Goal: Check status: Check status

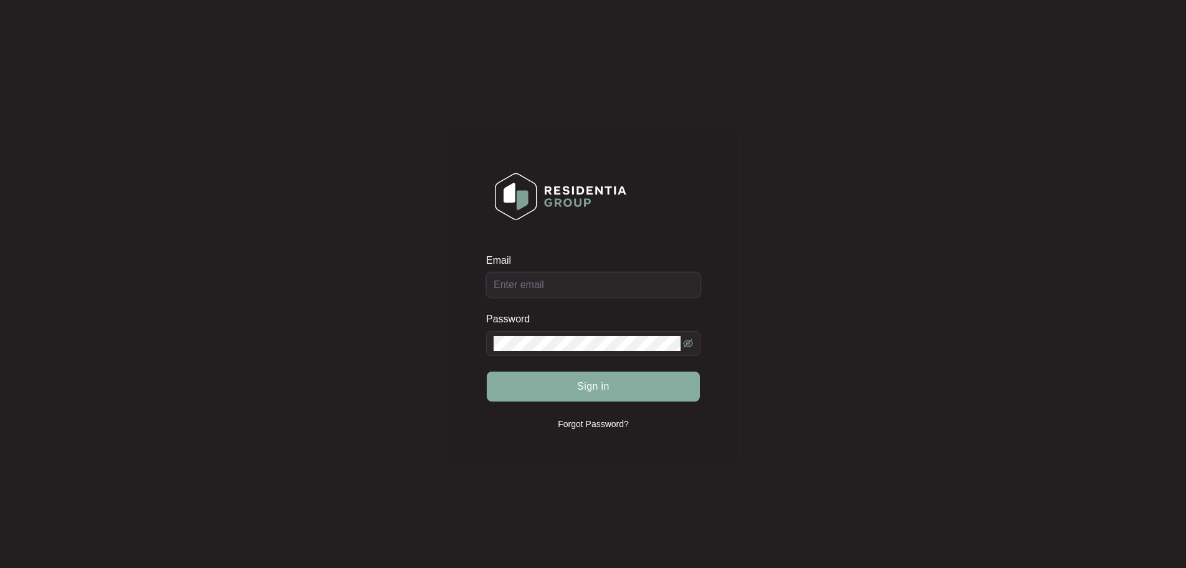
type input "[EMAIL_ADDRESS][DOMAIN_NAME]"
click at [594, 387] on span "Sign in" at bounding box center [593, 386] width 32 height 15
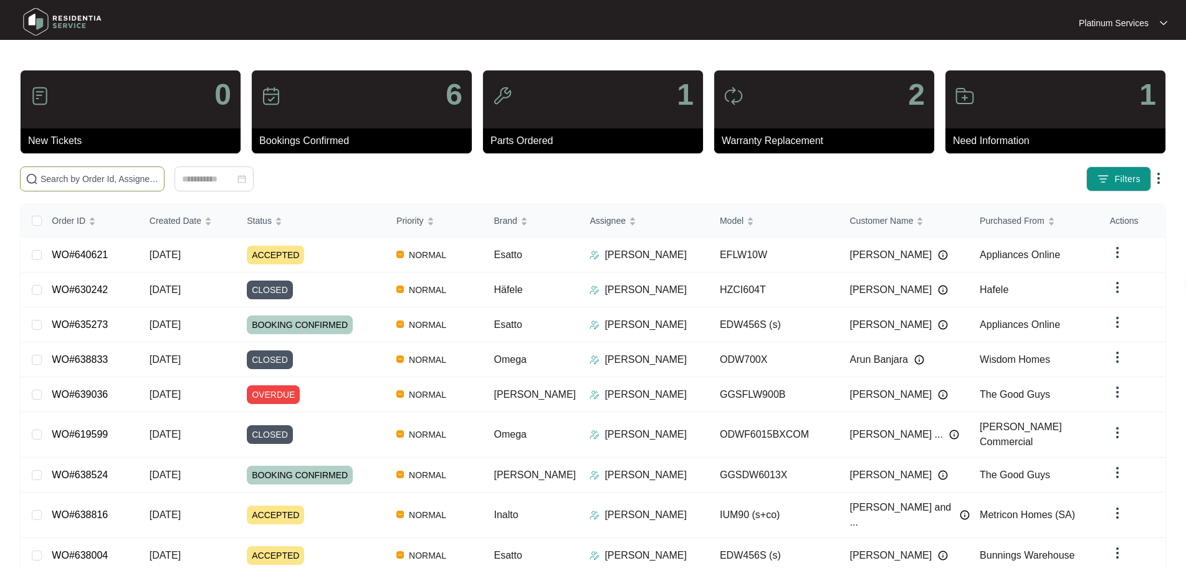
click at [128, 171] on span at bounding box center [92, 178] width 145 height 25
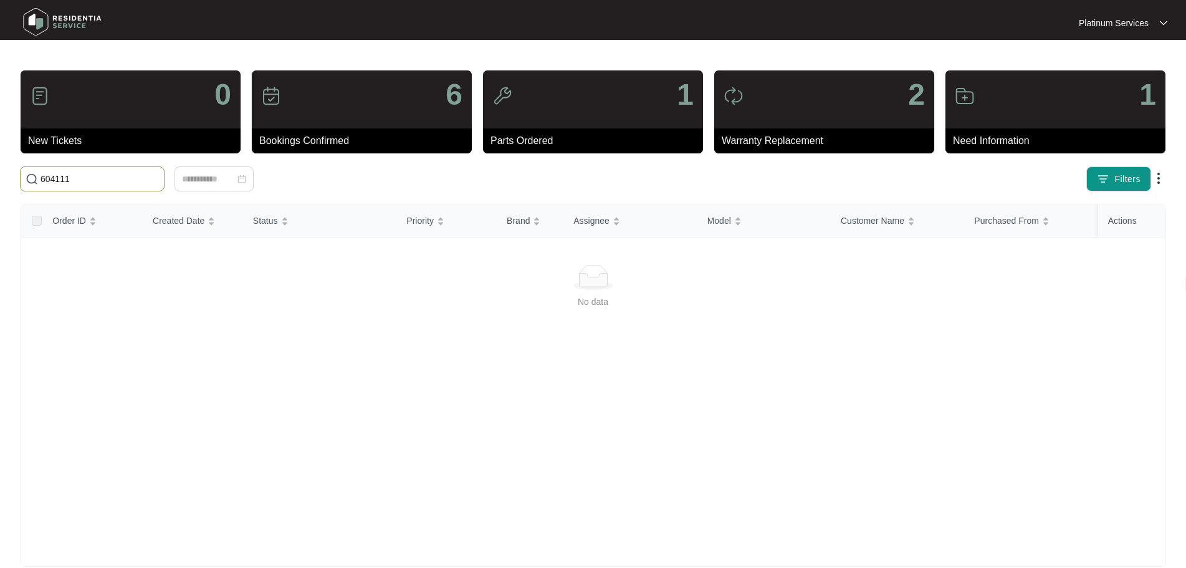
type input "604111"
click at [1123, 182] on span "Filters" at bounding box center [1128, 179] width 26 height 13
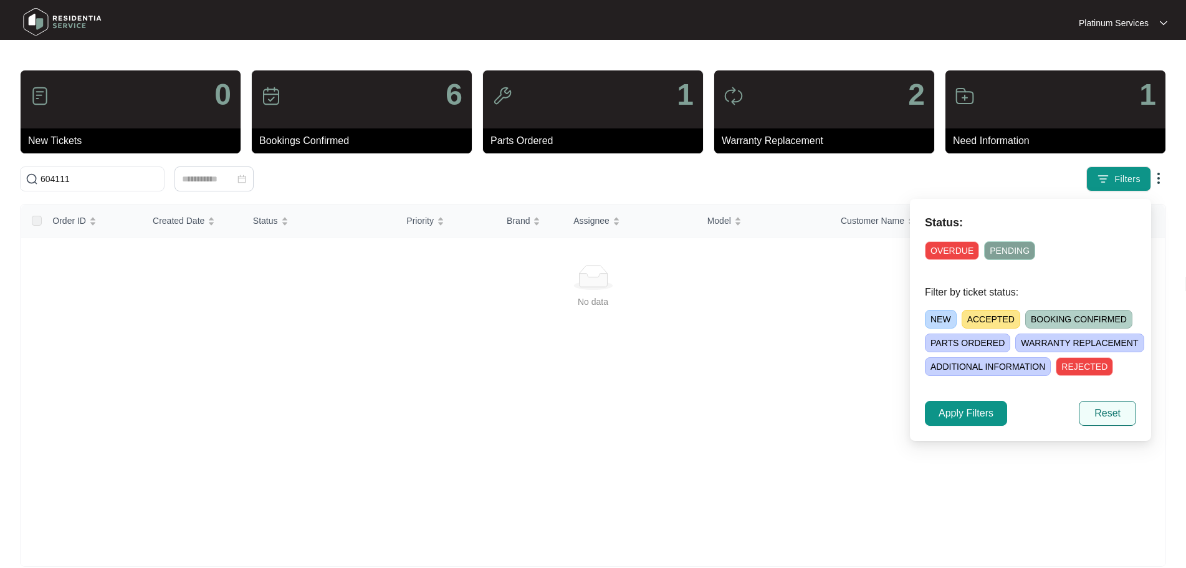
click at [1122, 416] on button "Reset" at bounding box center [1107, 413] width 57 height 25
click at [270, 272] on div at bounding box center [593, 277] width 1114 height 25
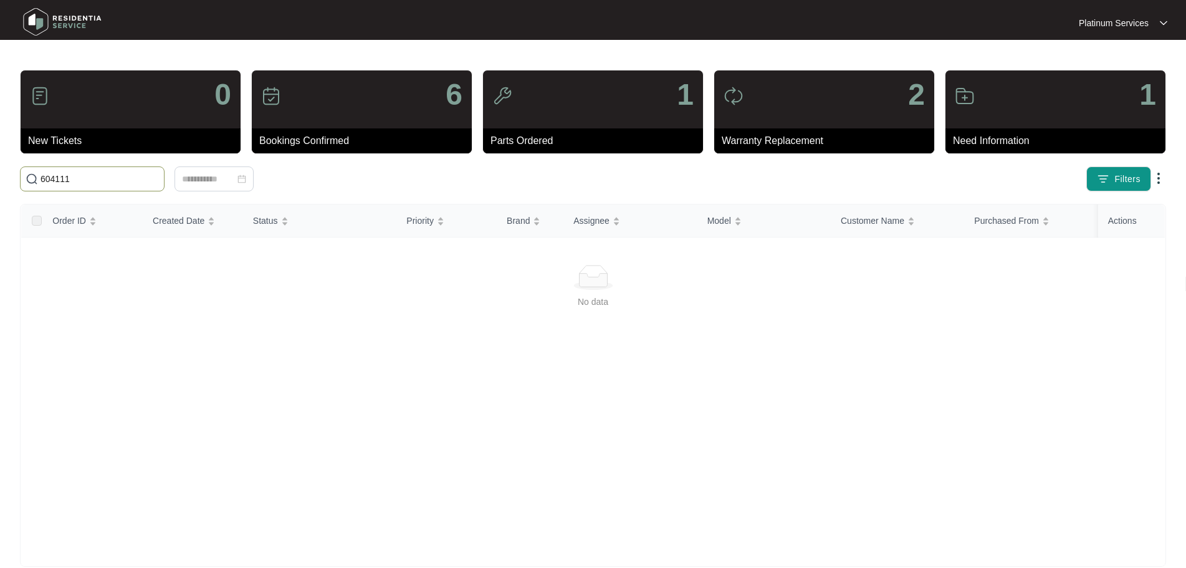
click at [107, 177] on input "604111" at bounding box center [100, 179] width 118 height 14
drag, startPoint x: 81, startPoint y: 177, endPoint x: 16, endPoint y: 180, distance: 64.9
click at [16, 180] on div "604111" at bounding box center [264, 178] width 499 height 25
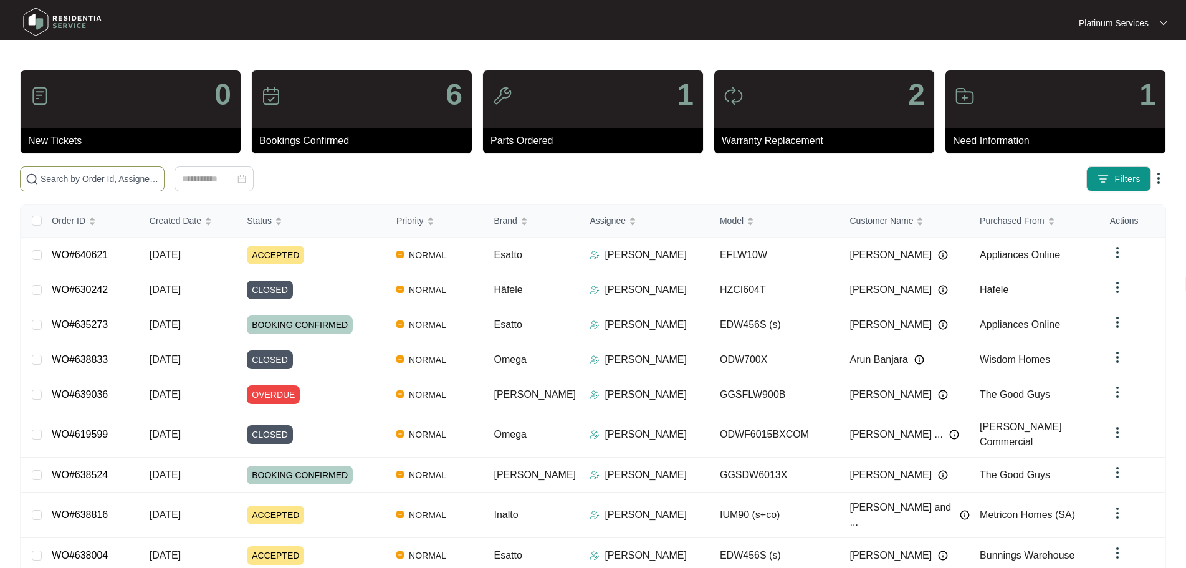
click at [159, 175] on input "text" at bounding box center [100, 179] width 118 height 14
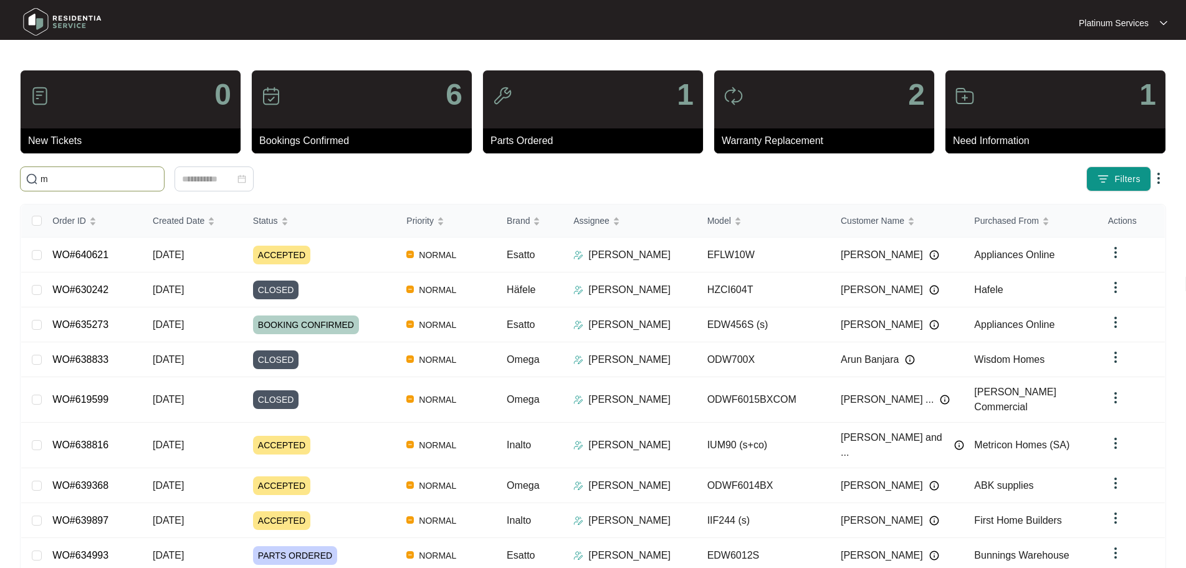
type input "m"
drag, startPoint x: 96, startPoint y: 180, endPoint x: -3, endPoint y: 169, distance: 99.7
click at [0, 169] on html "Platinum Services Platinum S... 0 New Tickets 6 Bookings Confirmed 1 Parts Orde…" at bounding box center [593, 334] width 1186 height 668
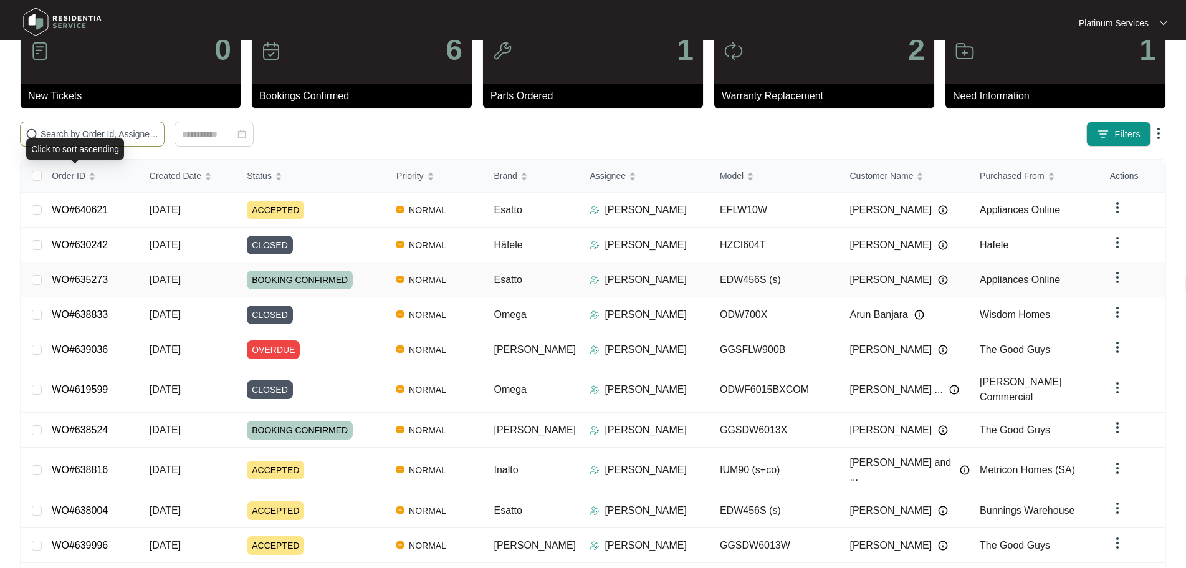
scroll to position [84, 0]
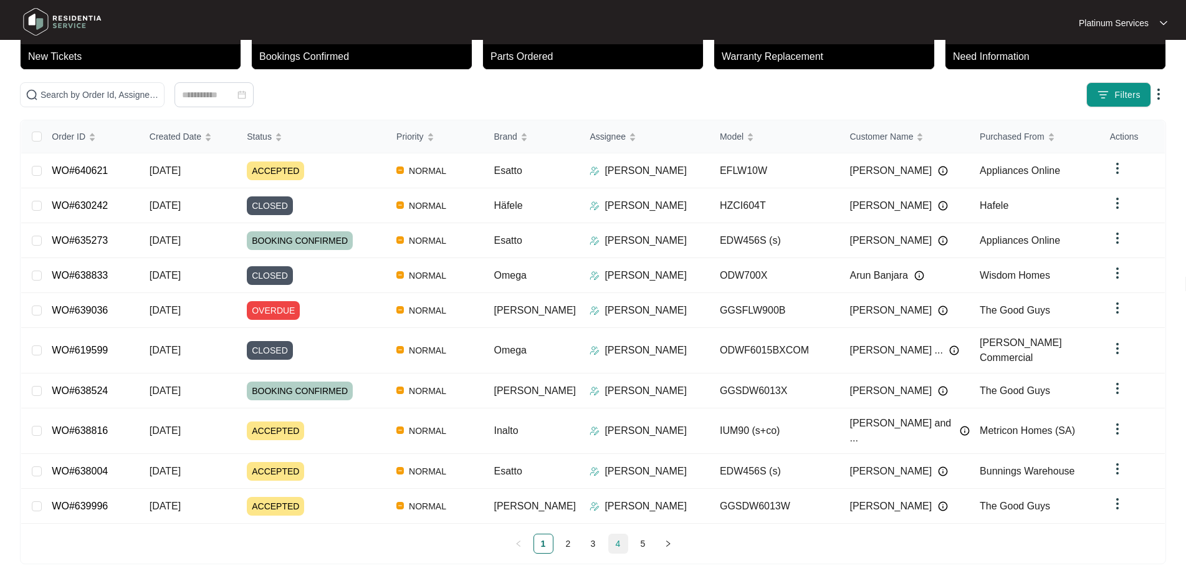
click at [616, 534] on link "4" at bounding box center [618, 543] width 19 height 19
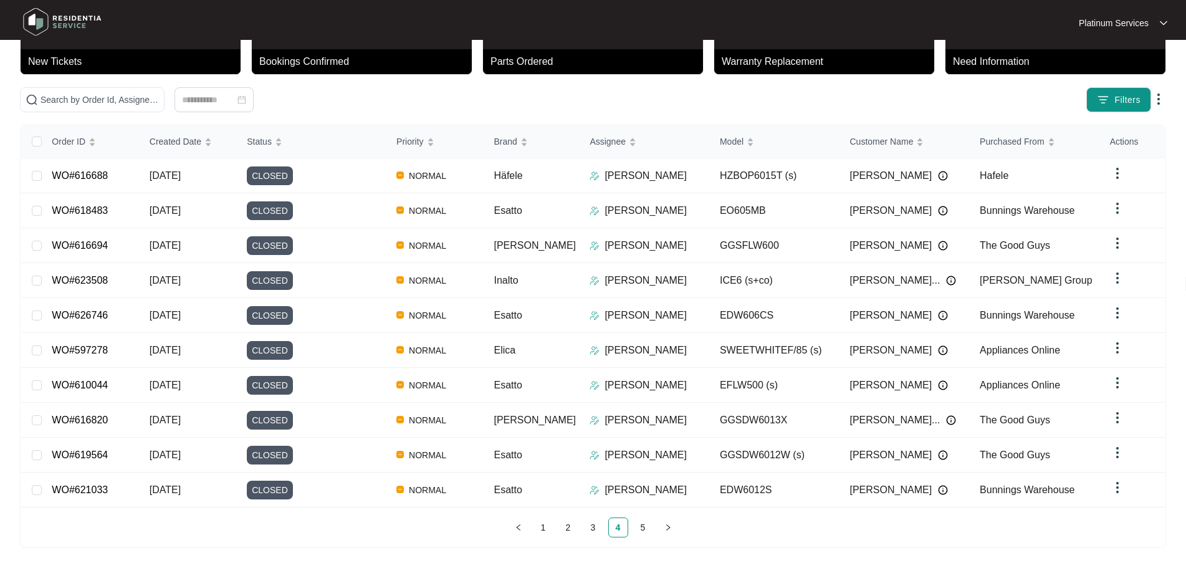
scroll to position [73, 0]
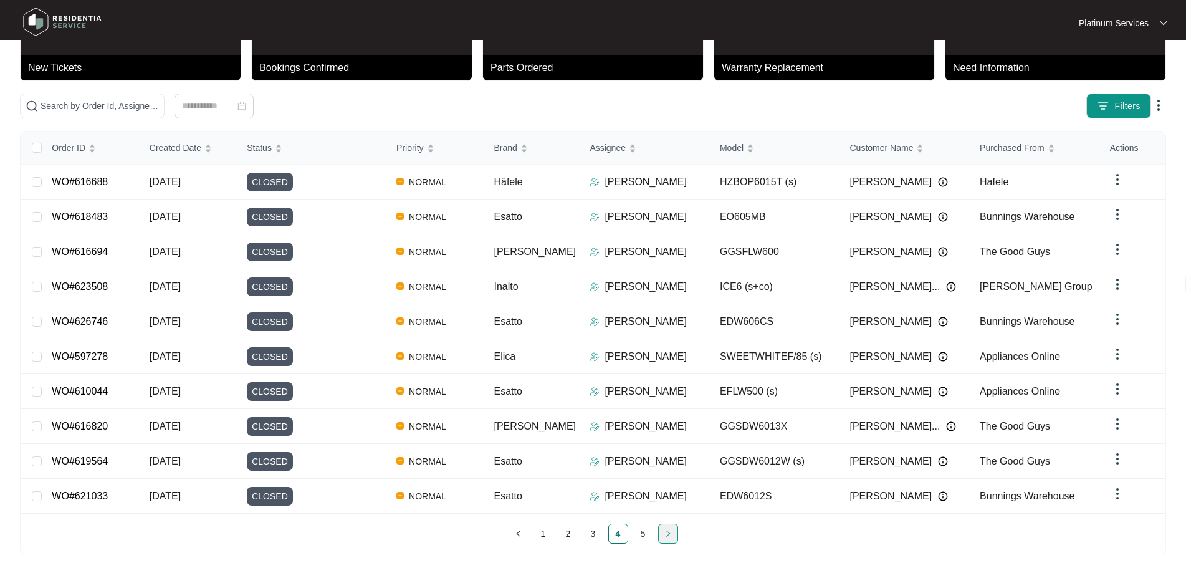
click at [672, 524] on button "button" at bounding box center [668, 534] width 20 height 20
click at [672, 524] on div "Order ID Created Date Status Priority Brand Assignee Model Customer Name Purcha…" at bounding box center [593, 342] width 1147 height 423
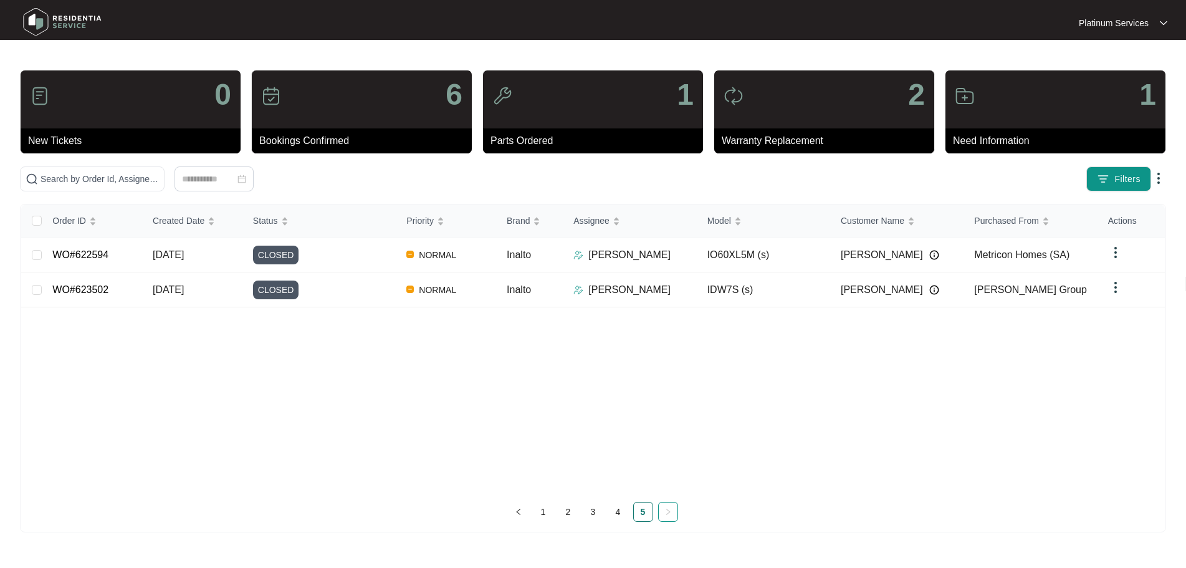
scroll to position [0, 0]
click at [456, 174] on div at bounding box center [425, 179] width 74 height 14
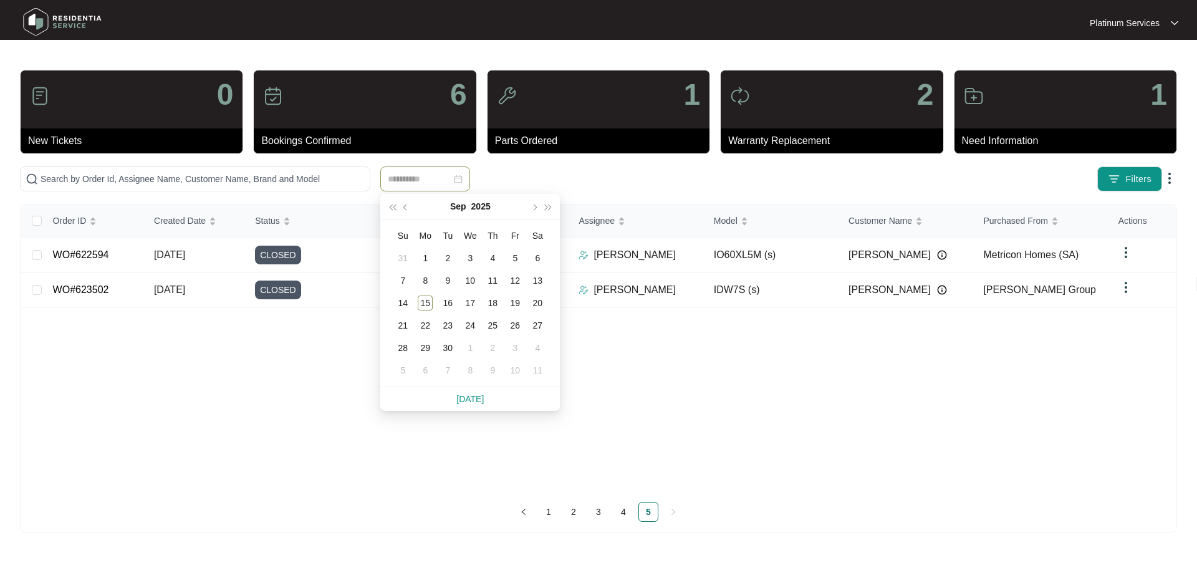
type input "**********"
click at [405, 208] on span "button" at bounding box center [406, 208] width 6 height 6
type input "**********"
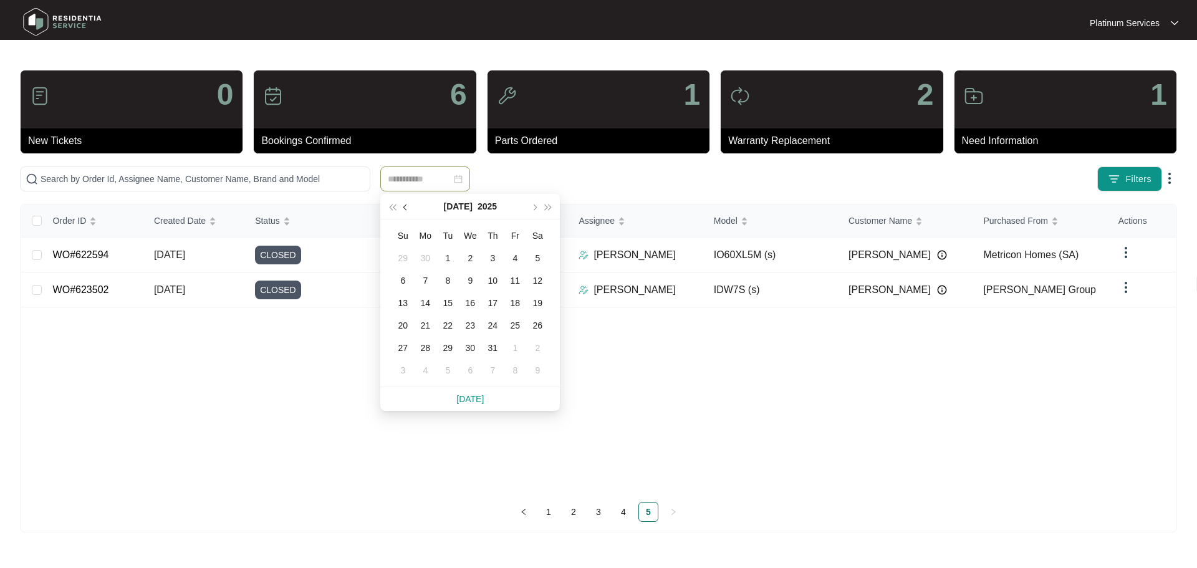
click at [408, 207] on span "button" at bounding box center [406, 208] width 6 height 6
click at [450, 327] on div "24" at bounding box center [447, 325] width 15 height 15
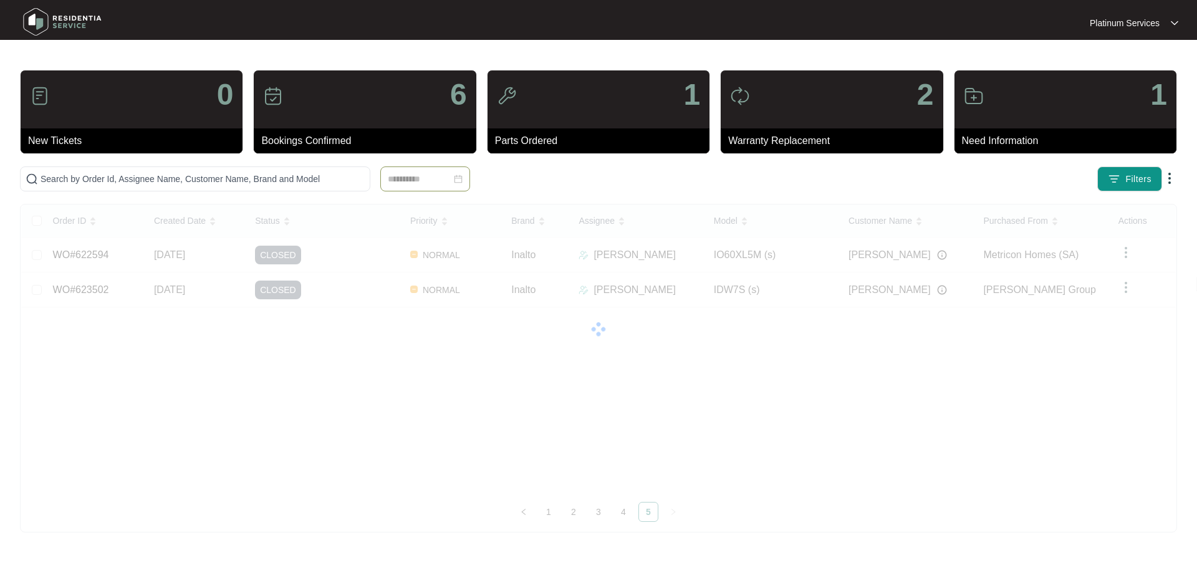
type input "**********"
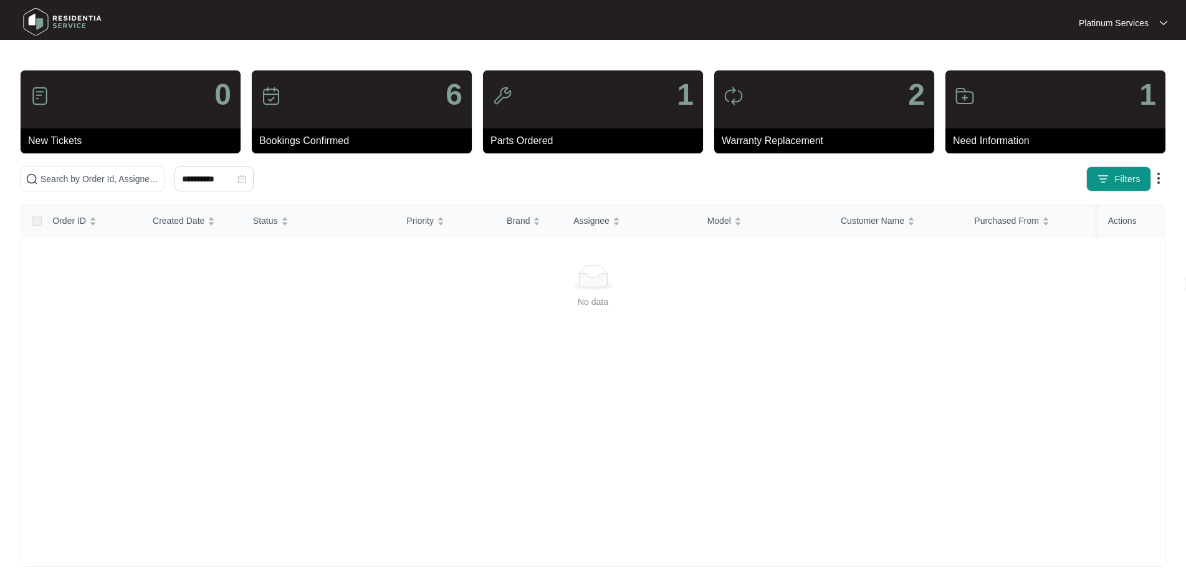
scroll to position [19, 0]
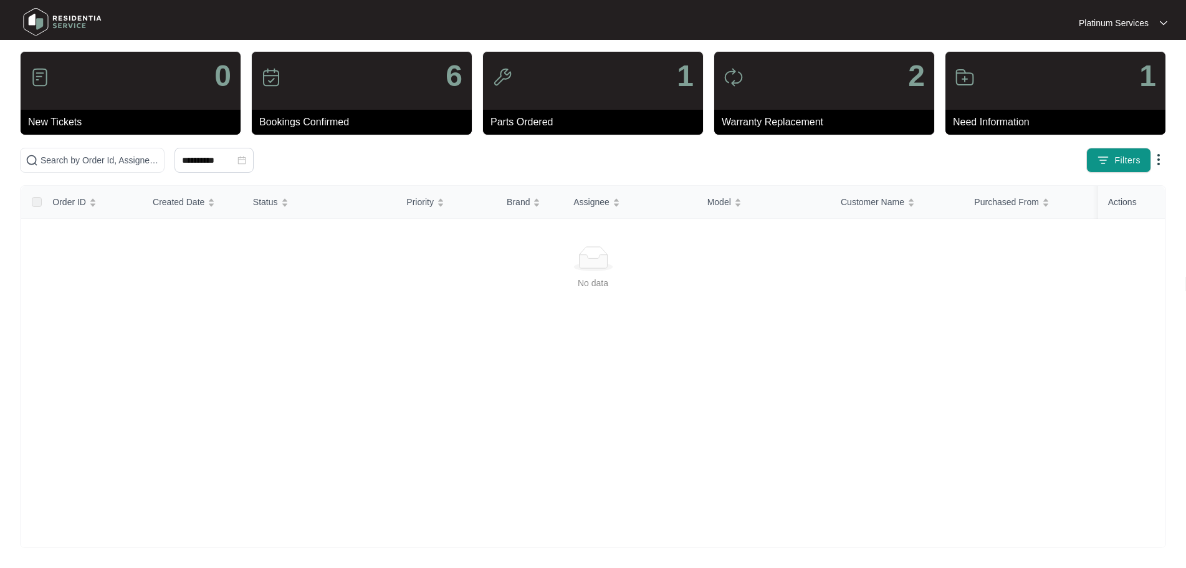
click at [1026, 100] on div "1" at bounding box center [1056, 81] width 220 height 58
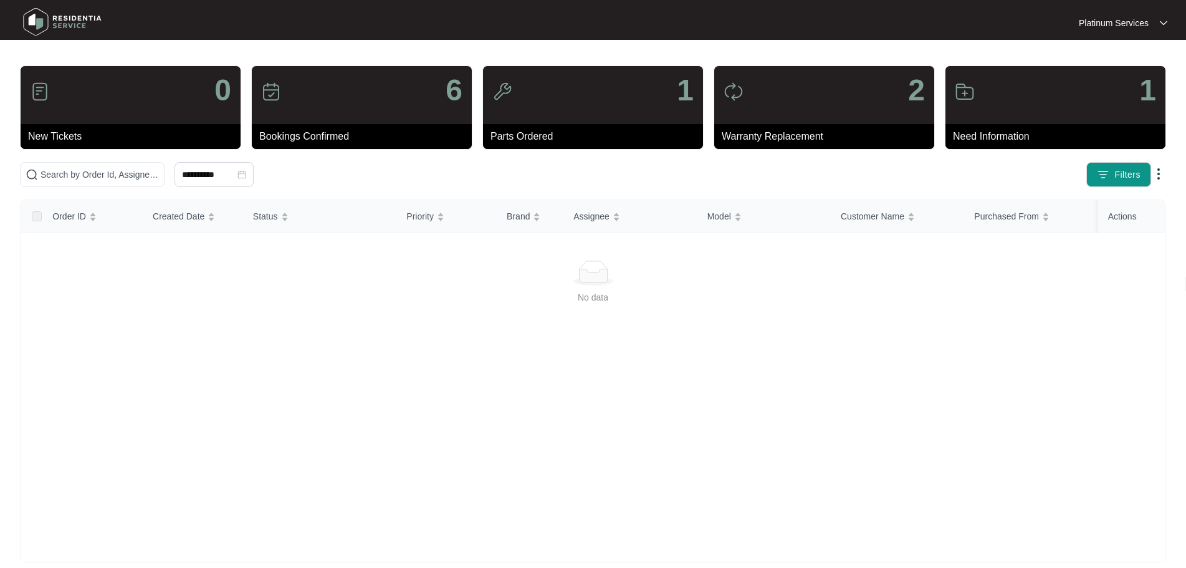
scroll to position [0, 0]
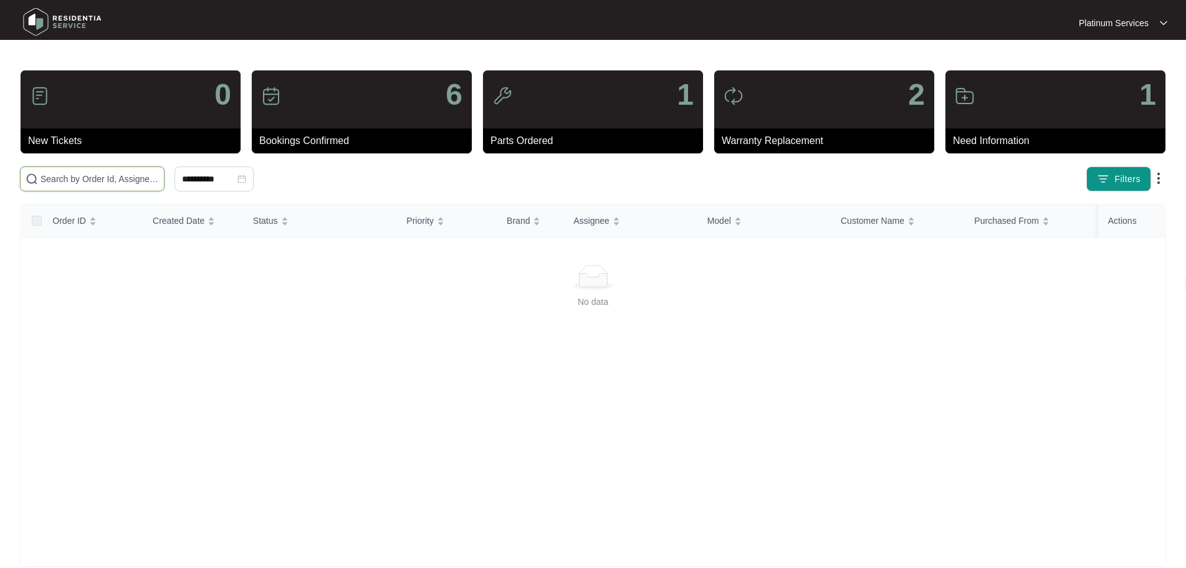
drag, startPoint x: 259, startPoint y: 174, endPoint x: 236, endPoint y: 171, distance: 23.2
click at [165, 171] on span at bounding box center [92, 178] width 145 height 25
